Goal: Information Seeking & Learning: Learn about a topic

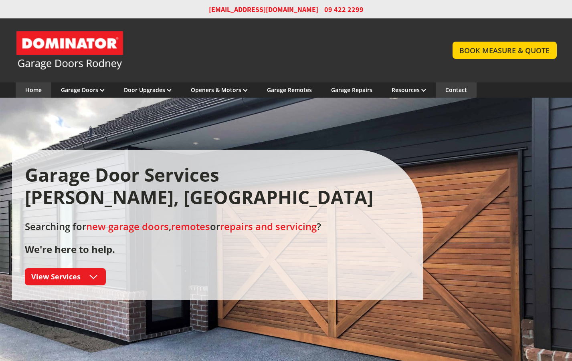
click at [455, 90] on link "Contact" at bounding box center [456, 90] width 22 height 8
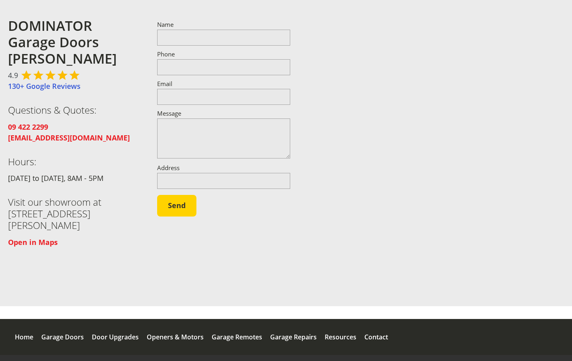
scroll to position [115, 0]
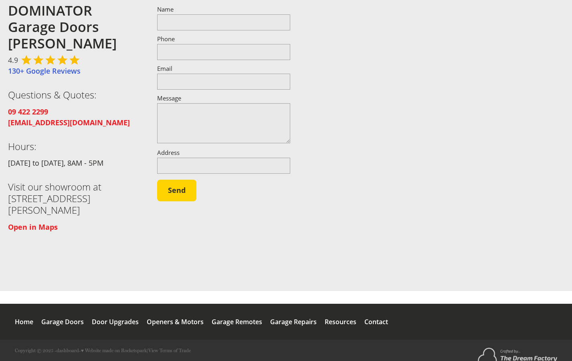
click at [472, 190] on div at bounding box center [439, 117] width 266 height 243
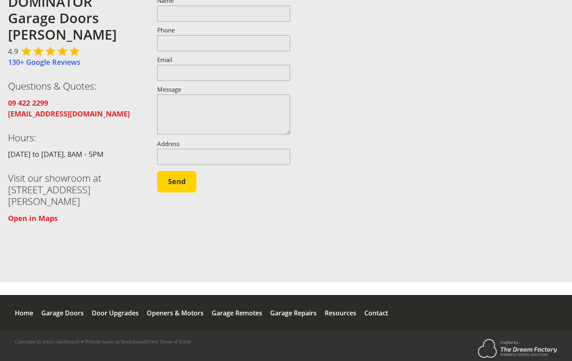
scroll to position [136, 0]
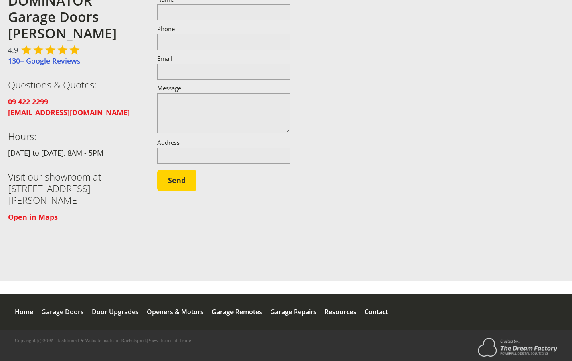
click at [66, 310] on div "Garage Doors" at bounding box center [62, 312] width 42 height 36
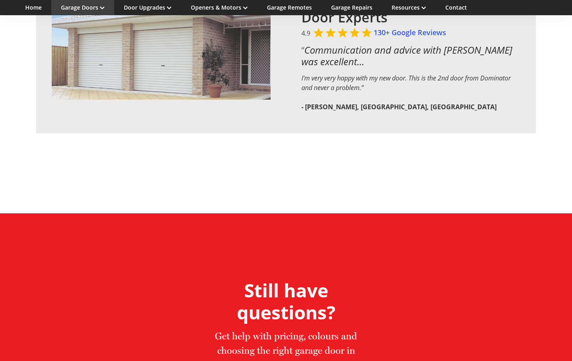
scroll to position [1655, 0]
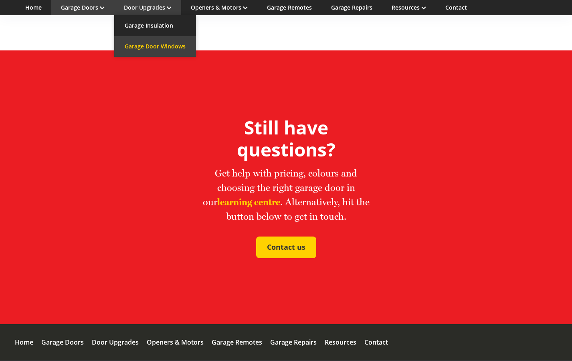
click at [163, 42] on link "Garage Door Windows" at bounding box center [155, 46] width 82 height 21
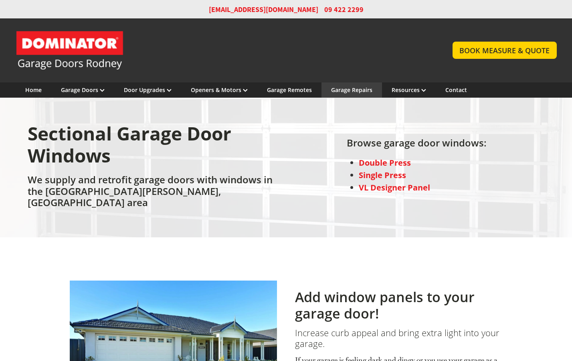
click at [358, 93] on link "Garage Repairs" at bounding box center [351, 90] width 41 height 8
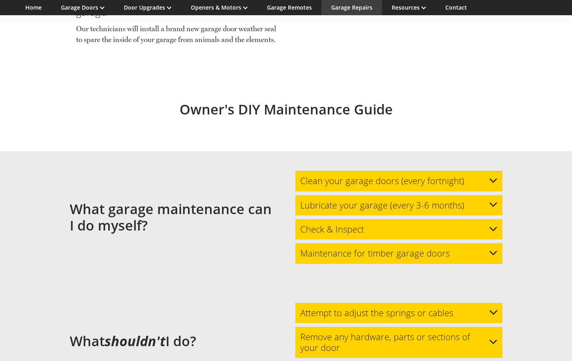
scroll to position [2043, 0]
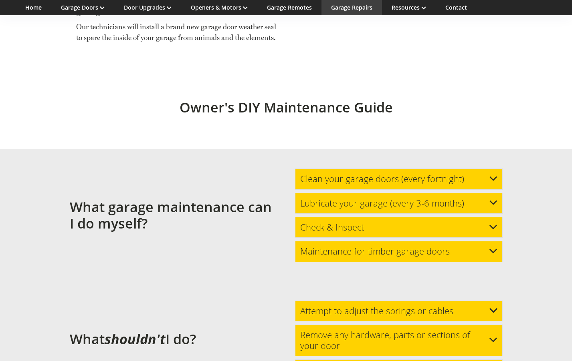
click at [453, 241] on div "Maintenance for timber garage doors" at bounding box center [399, 251] width 208 height 21
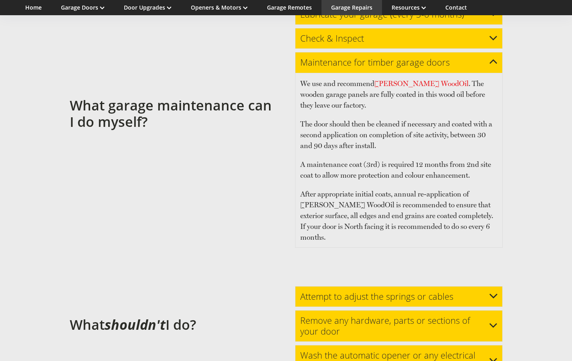
scroll to position [2232, 0]
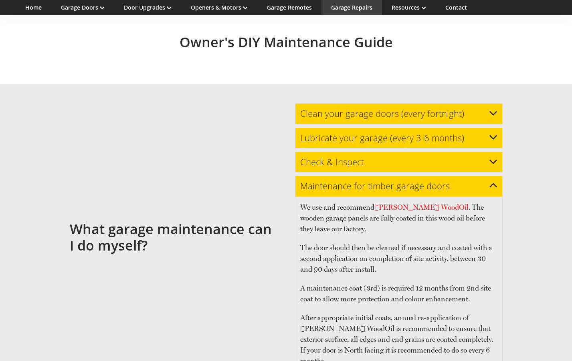
click at [331, 157] on h3 "Check & Inspect" at bounding box center [332, 162] width 64 height 10
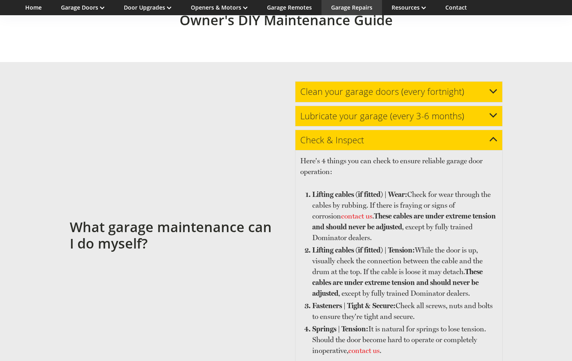
scroll to position [2130, 0]
